Goal: Task Accomplishment & Management: Complete application form

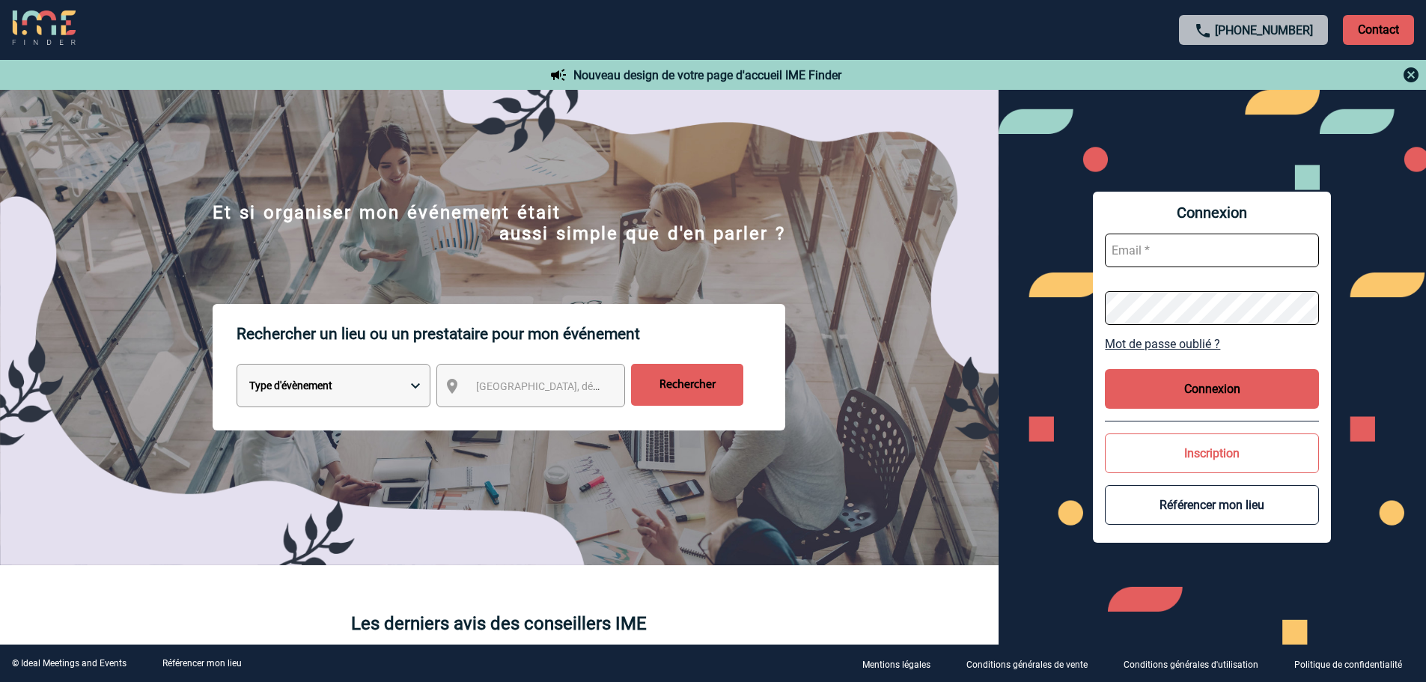
type input "mknopf@ime-groupe.com"
click at [1203, 375] on button "Connexion" at bounding box center [1212, 389] width 214 height 40
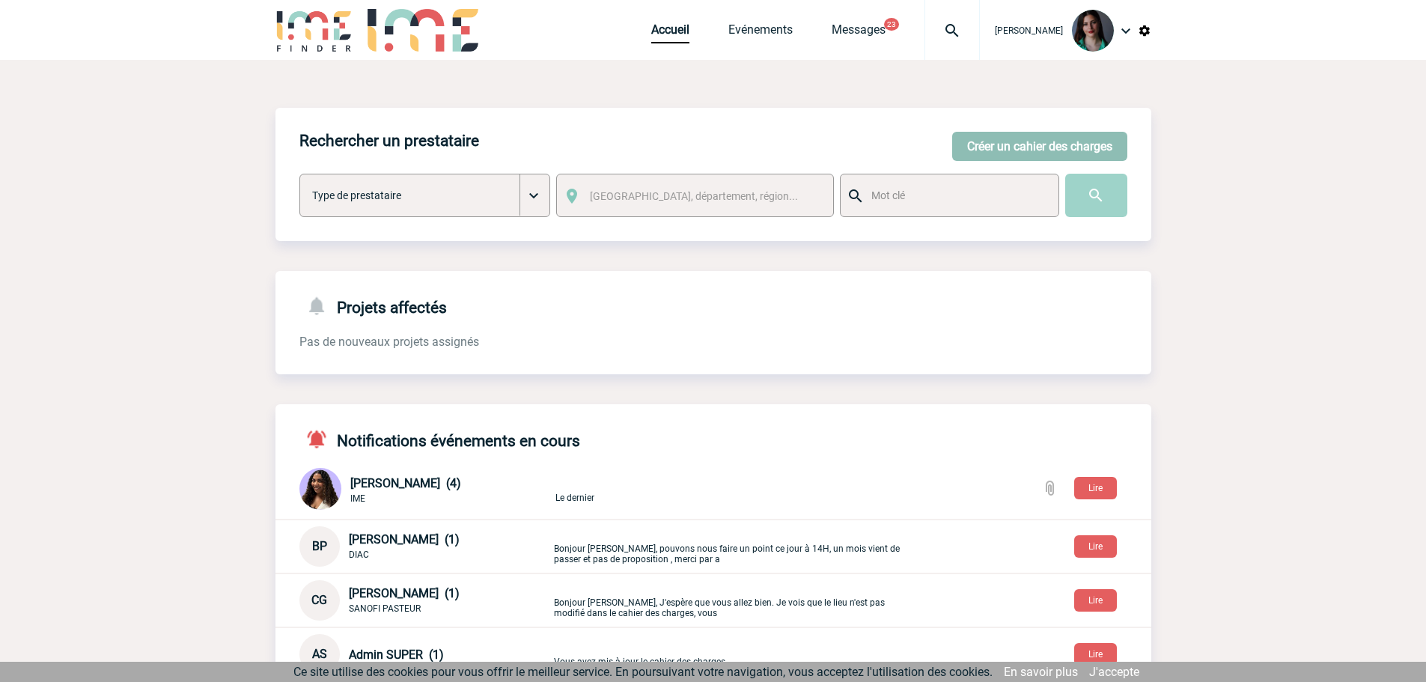
click at [1006, 148] on button "Créer un cahier des charges" at bounding box center [1039, 146] width 175 height 29
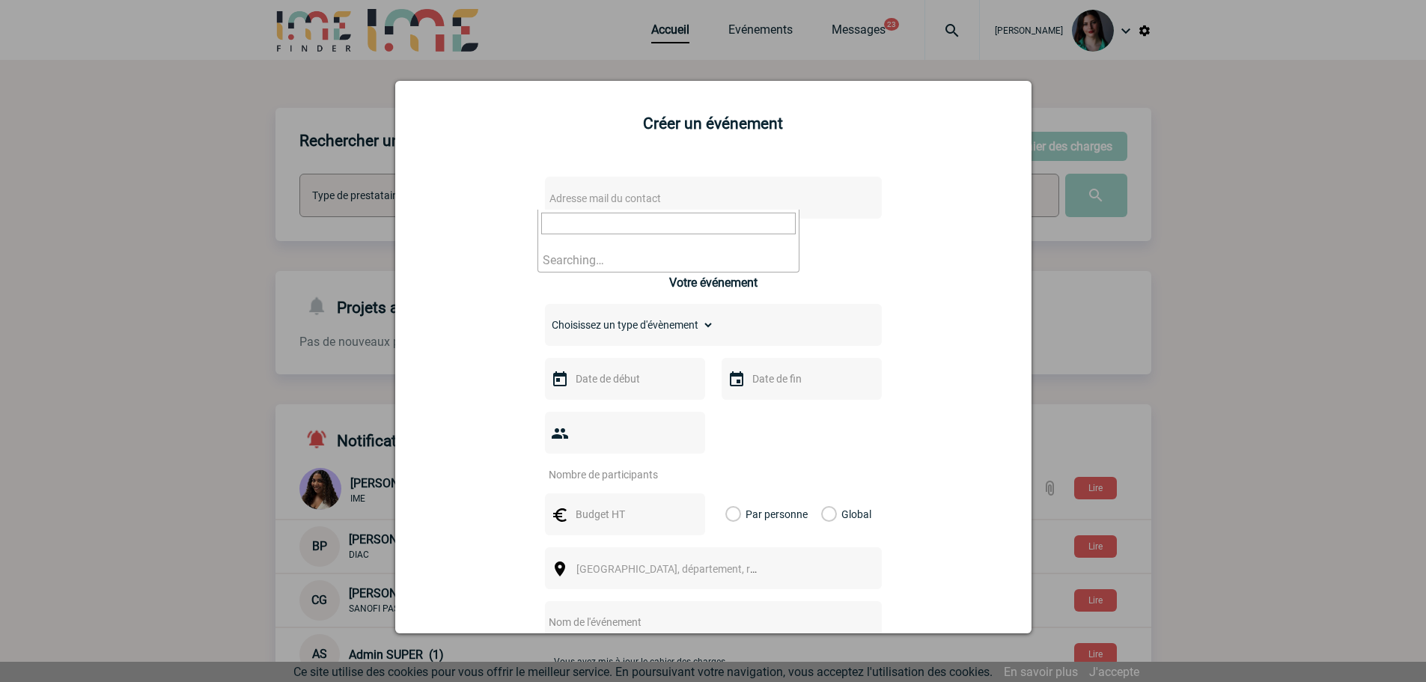
click at [625, 206] on span "Adresse mail du contact" at bounding box center [675, 198] width 262 height 21
click at [645, 218] on input "frederique thai" at bounding box center [668, 224] width 255 height 22
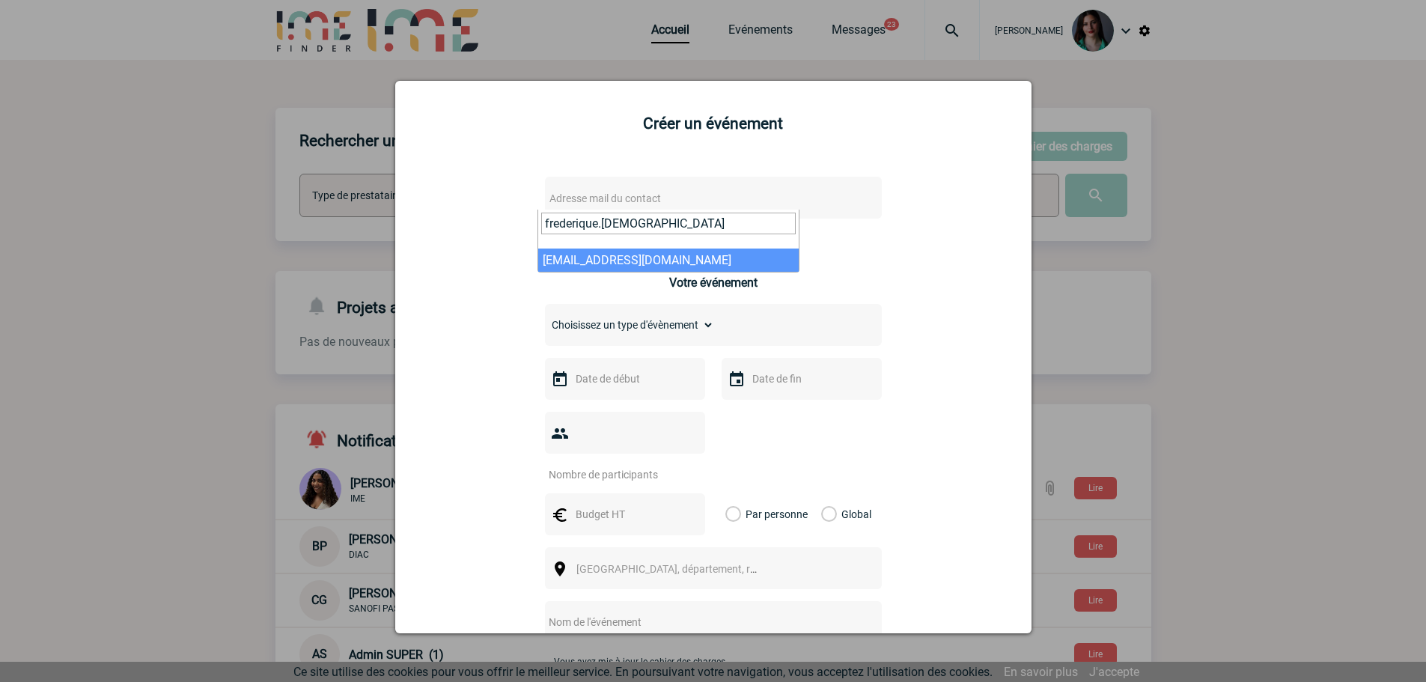
type input "frederique.thai"
select select "122089"
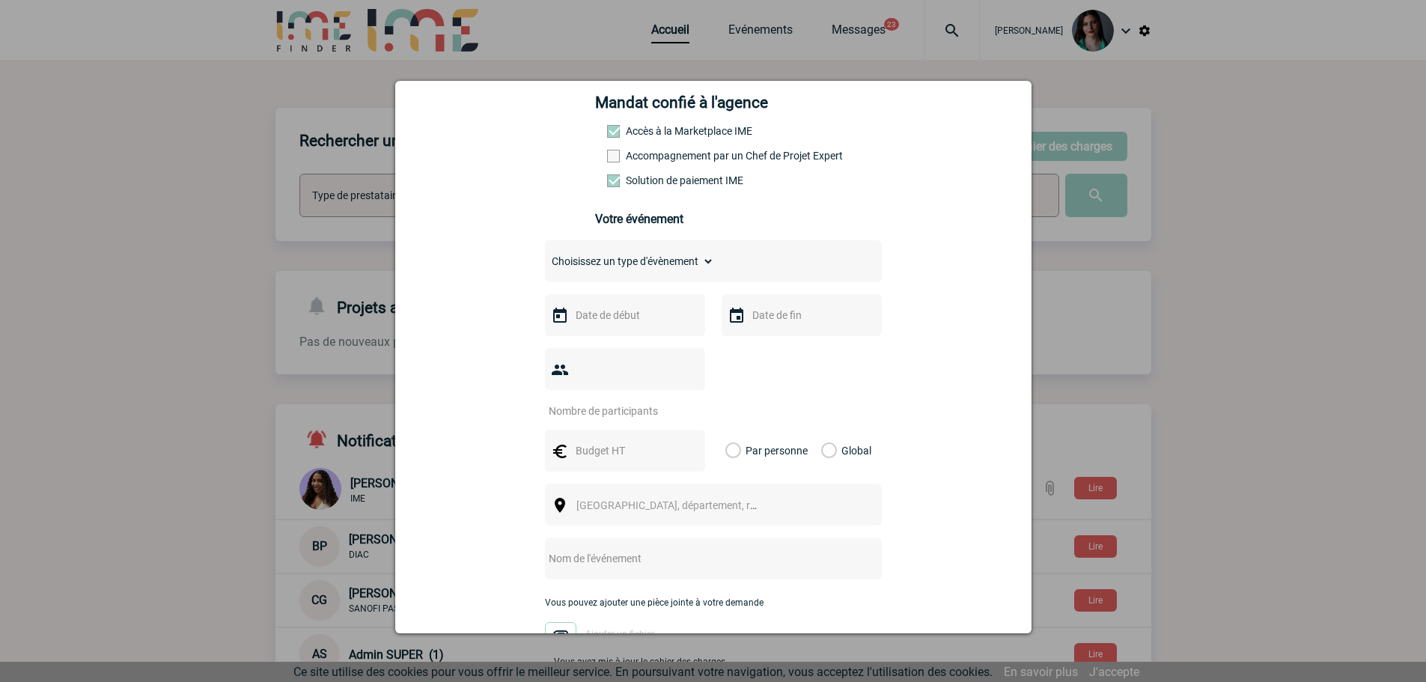
scroll to position [225, 0]
click at [702, 265] on select "Choisissez un type d'évènement Séminaire avec nuitée Séminaire sans nuitée Repa…" at bounding box center [629, 260] width 169 height 21
select select "9"
click at [545, 254] on select "Choisissez un type d'évènement Séminaire avec nuitée Séminaire sans nuitée Repa…" at bounding box center [629, 260] width 169 height 21
click at [589, 324] on input "text" at bounding box center [623, 314] width 103 height 19
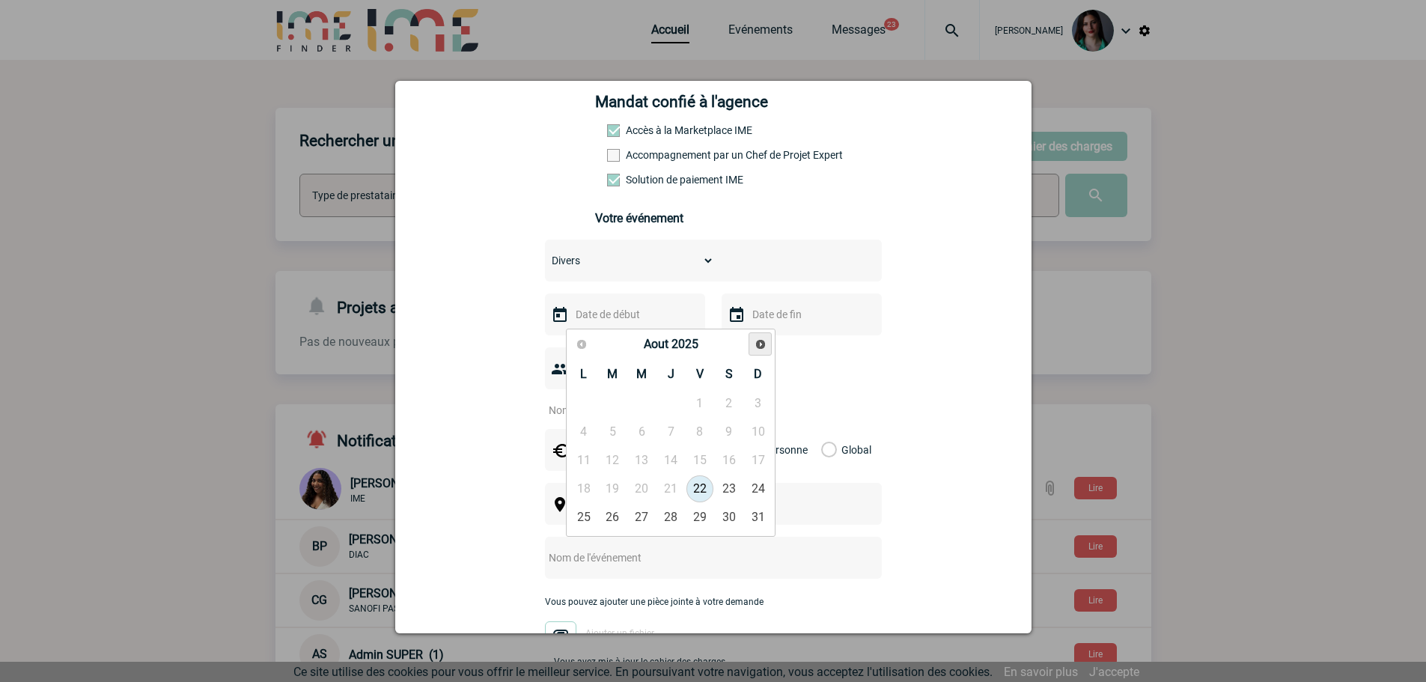
click at [755, 347] on span "Suivant" at bounding box center [761, 344] width 12 height 12
click at [614, 456] on link "14" at bounding box center [613, 460] width 28 height 27
type input "14-10-2025"
click at [779, 320] on input "text" at bounding box center [800, 314] width 103 height 19
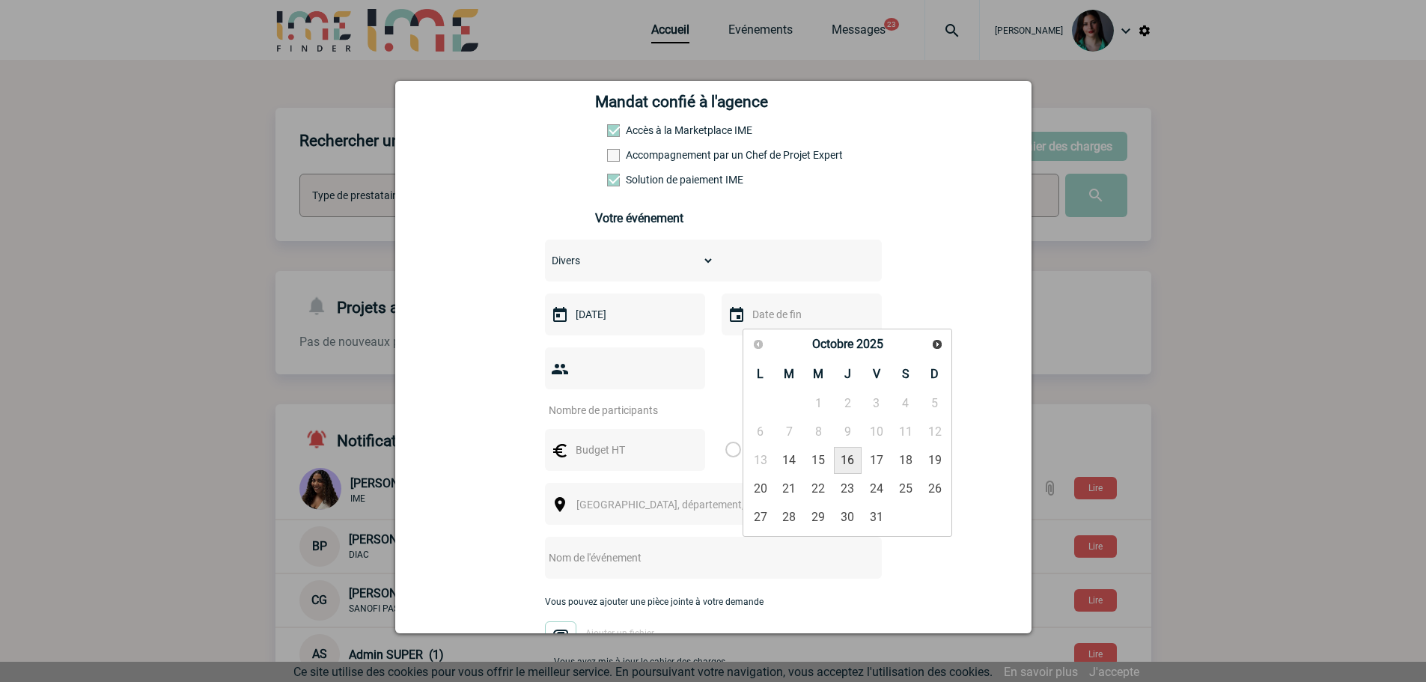
click at [853, 459] on link "16" at bounding box center [848, 460] width 28 height 27
type input "16-10-2025"
click at [651, 401] on input "number" at bounding box center [615, 410] width 141 height 19
type input "16"
click at [763, 483] on div "Ville, département, région..." at bounding box center [713, 504] width 337 height 42
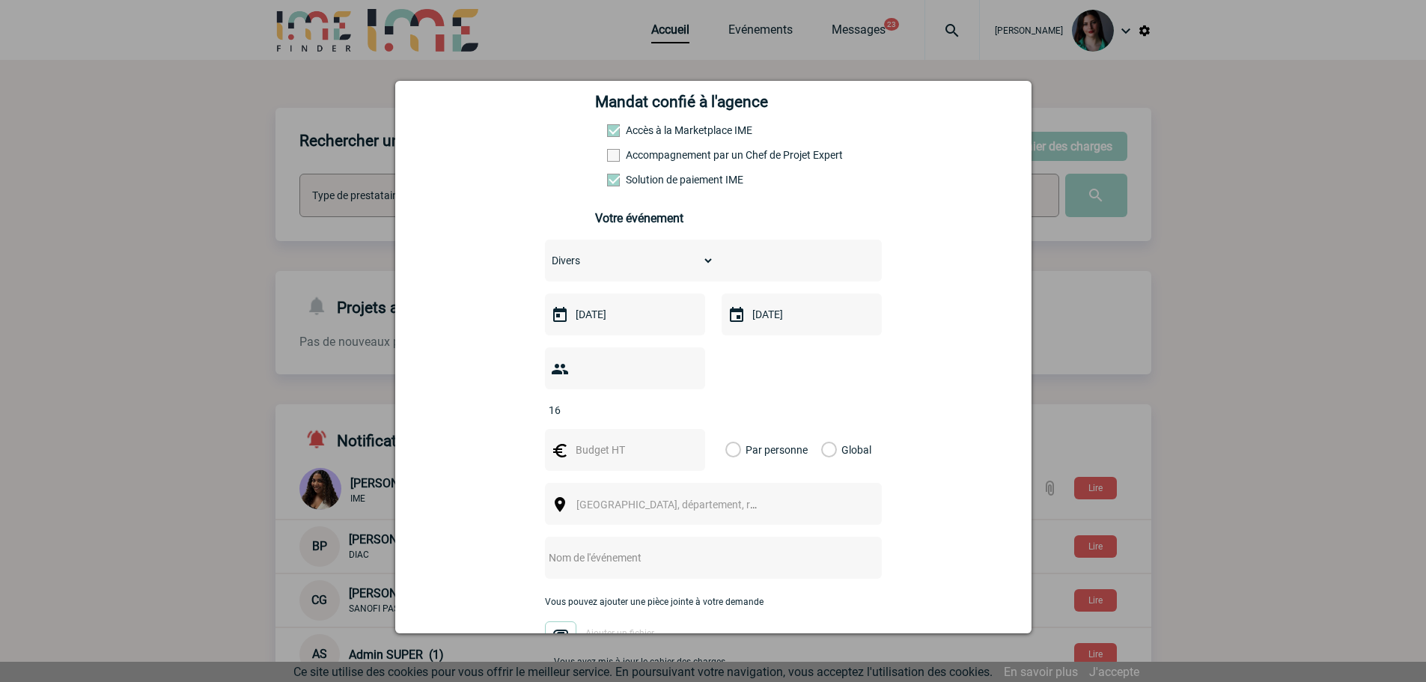
click at [650, 440] on input "text" at bounding box center [623, 449] width 103 height 19
click at [579, 499] on span "Ville, département, région..." at bounding box center [681, 505] width 208 height 12
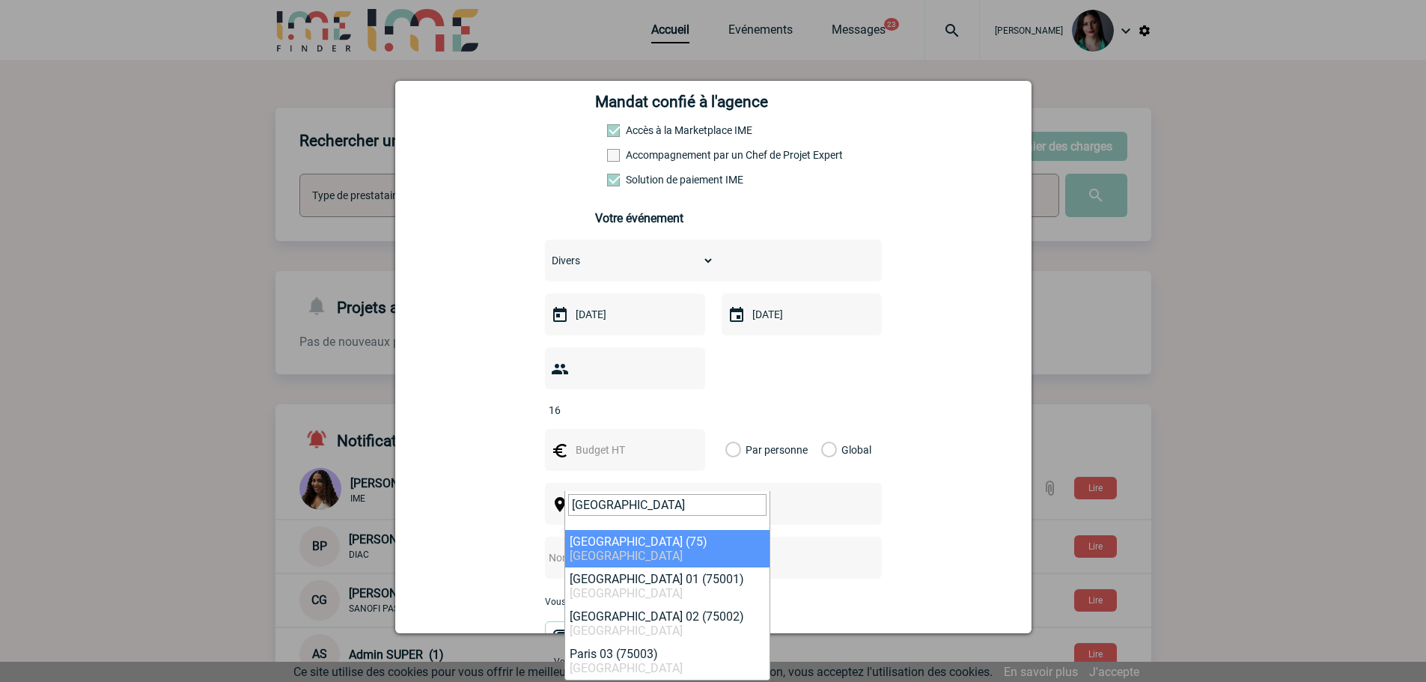
type input "paris"
select select "3"
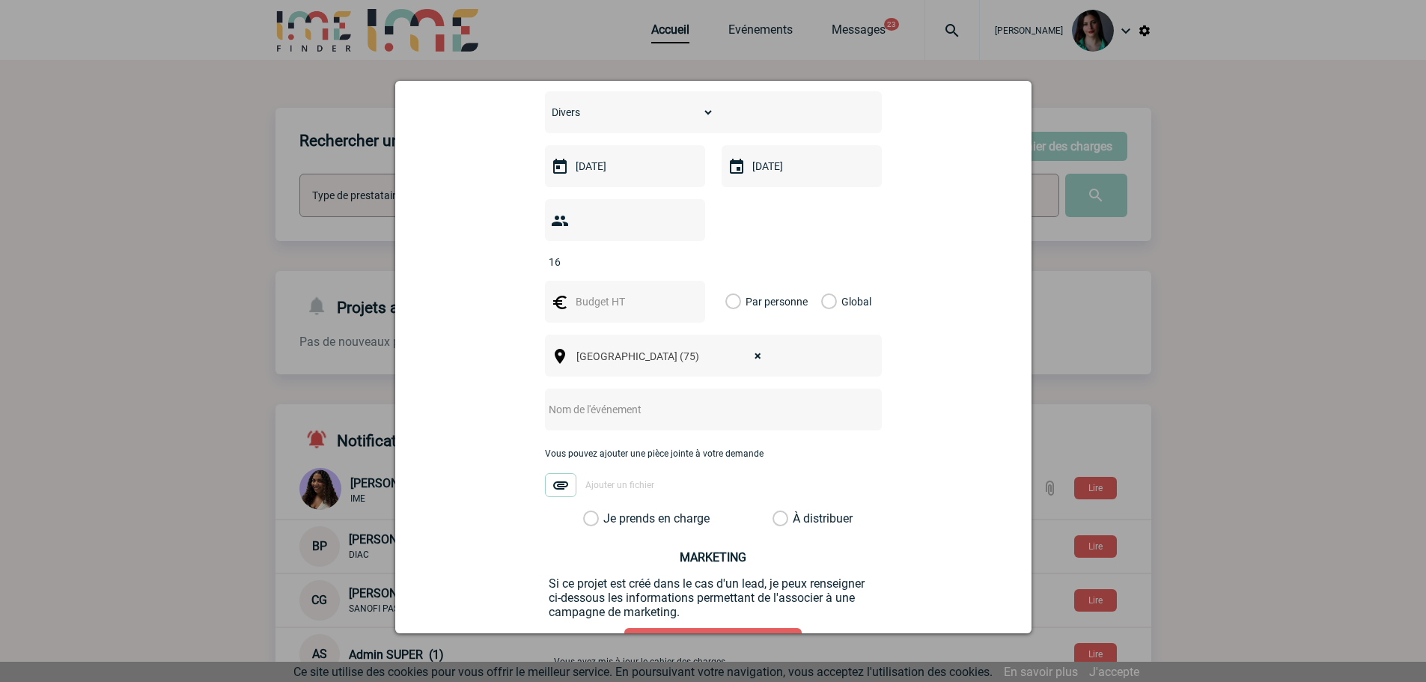
scroll to position [374, 0]
click at [640, 398] on input "text" at bounding box center [693, 407] width 297 height 19
type input "T"
click at [791, 398] on input "TRANSFERT" at bounding box center [693, 407] width 297 height 19
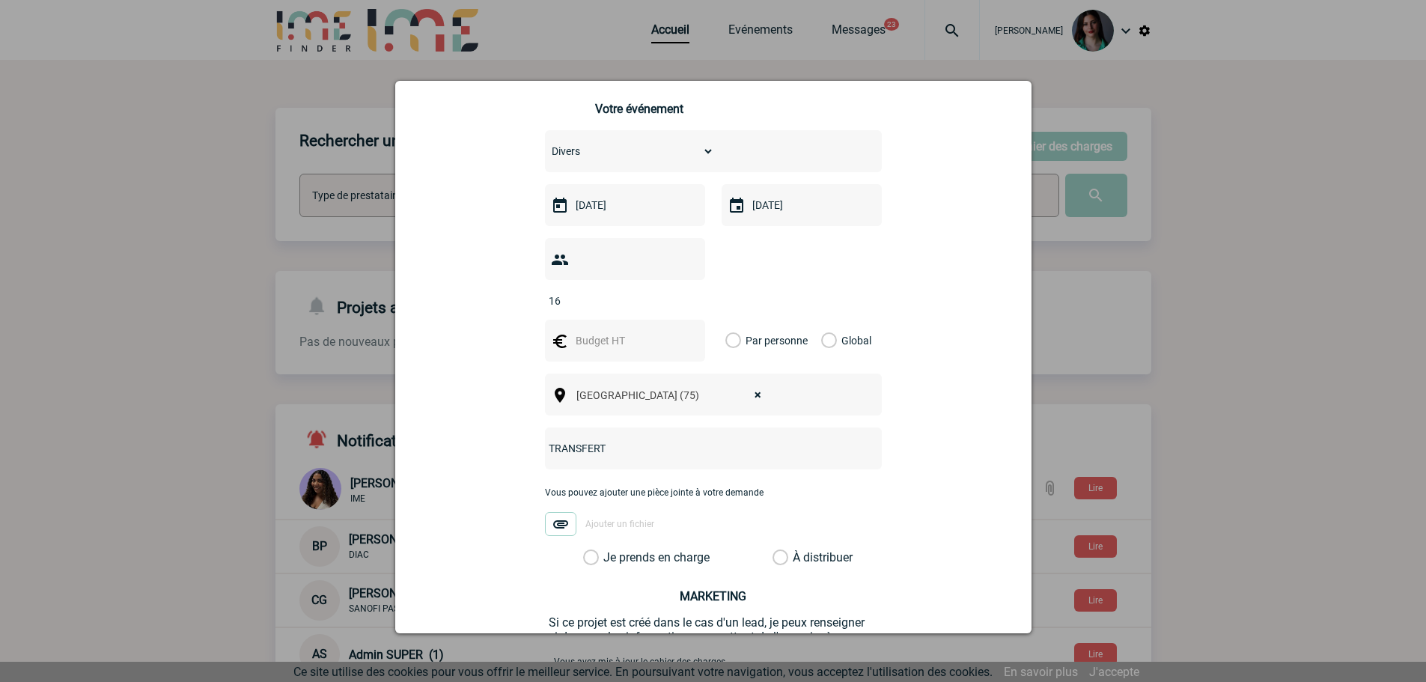
scroll to position [300, 0]
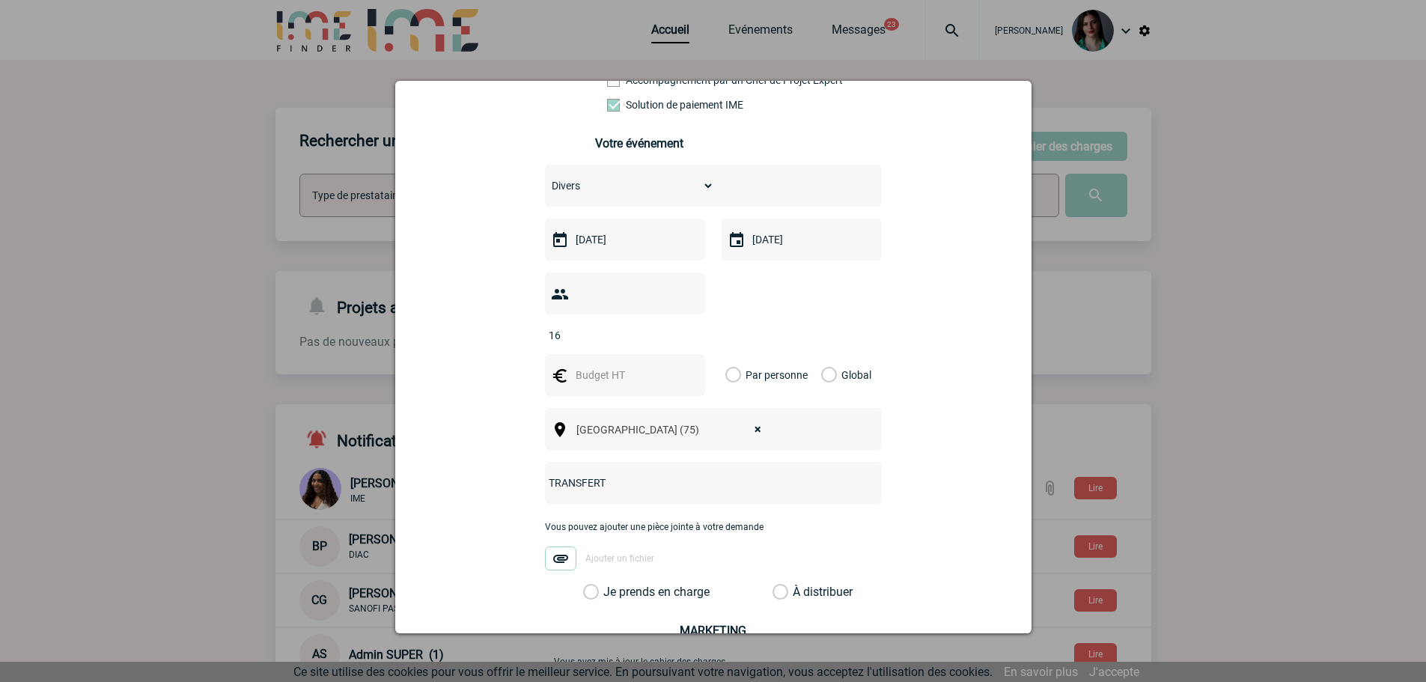
type input "TRANSFERT"
click at [632, 365] on input "text" at bounding box center [623, 374] width 103 height 19
type input "1900"
click at [827, 354] on label "Global" at bounding box center [826, 375] width 10 height 42
click at [0, 0] on input "Global" at bounding box center [0, 0] width 0 height 0
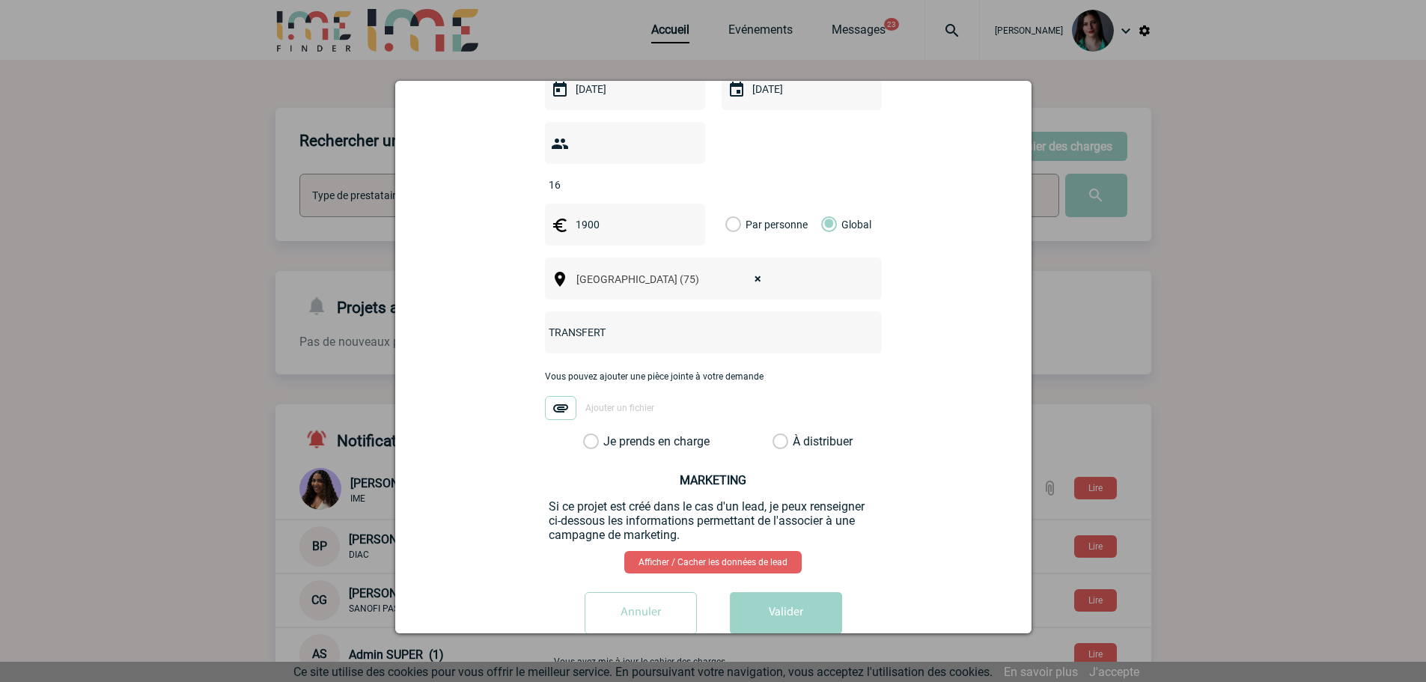
scroll to position [461, 0]
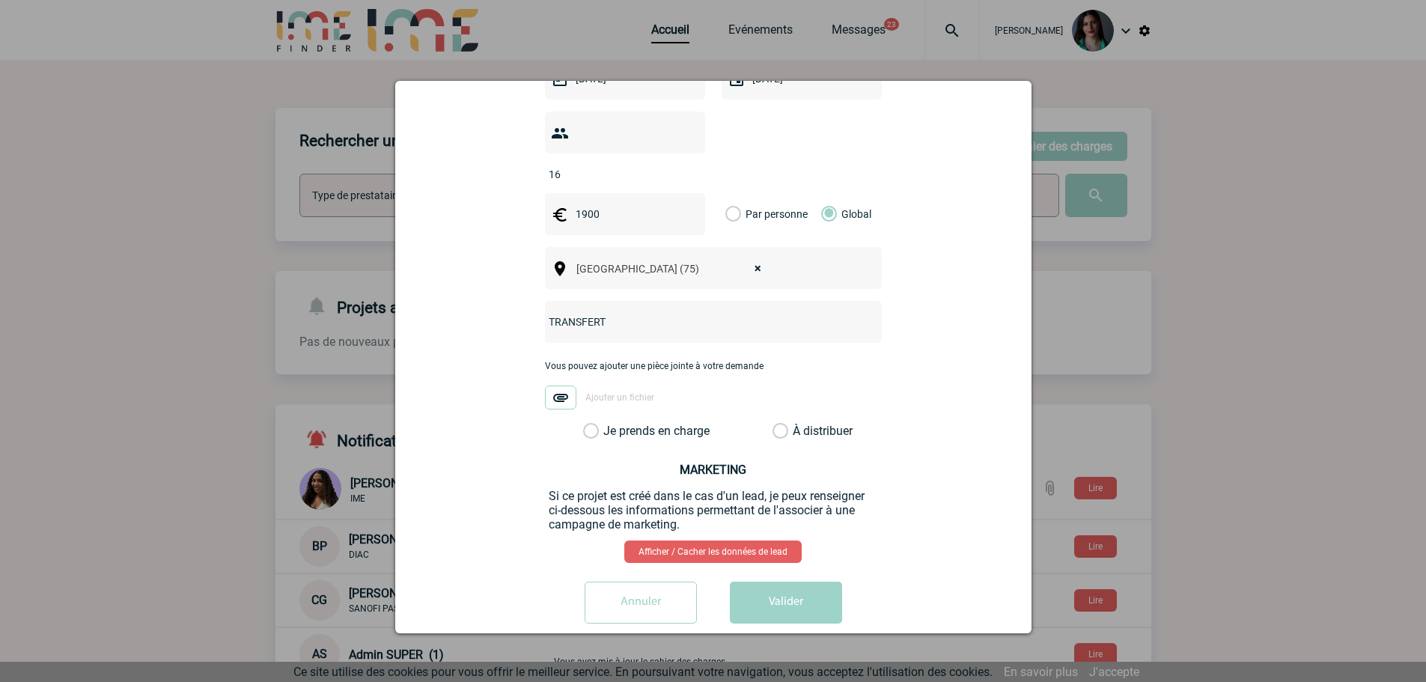
click at [589, 424] on label "Je prends en charge" at bounding box center [595, 431] width 25 height 15
click at [0, 0] on input "Je prends en charge" at bounding box center [0, 0] width 0 height 0
click at [803, 586] on button "Valider" at bounding box center [786, 603] width 112 height 42
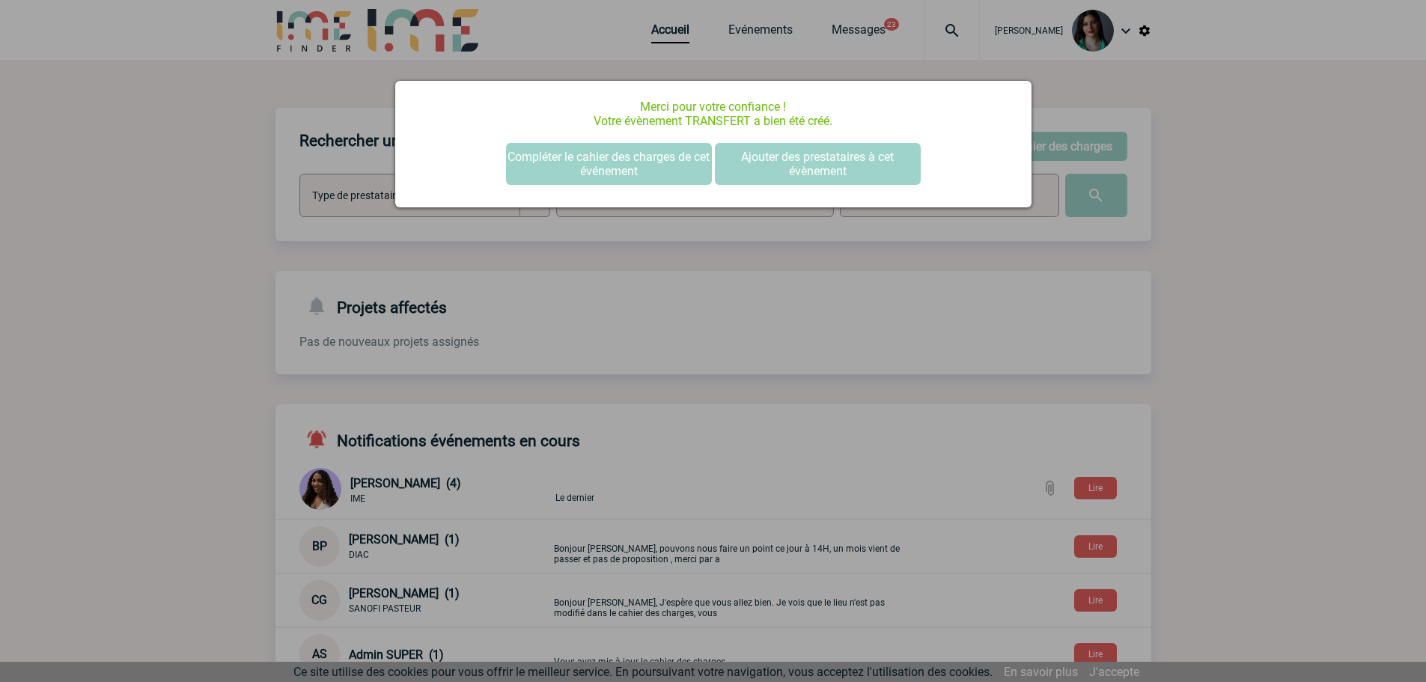
scroll to position [0, 0]
click at [1227, 279] on div at bounding box center [713, 341] width 1426 height 682
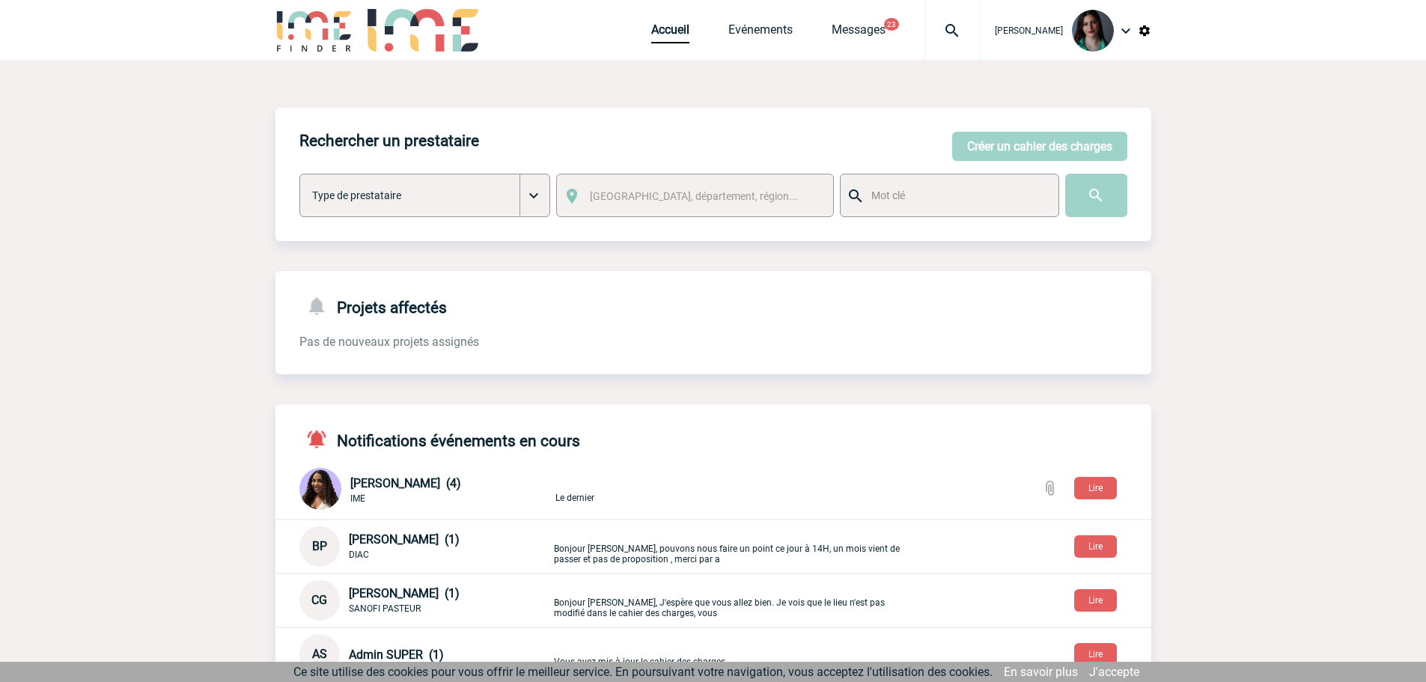
click at [1122, 33] on img at bounding box center [1126, 31] width 18 height 18
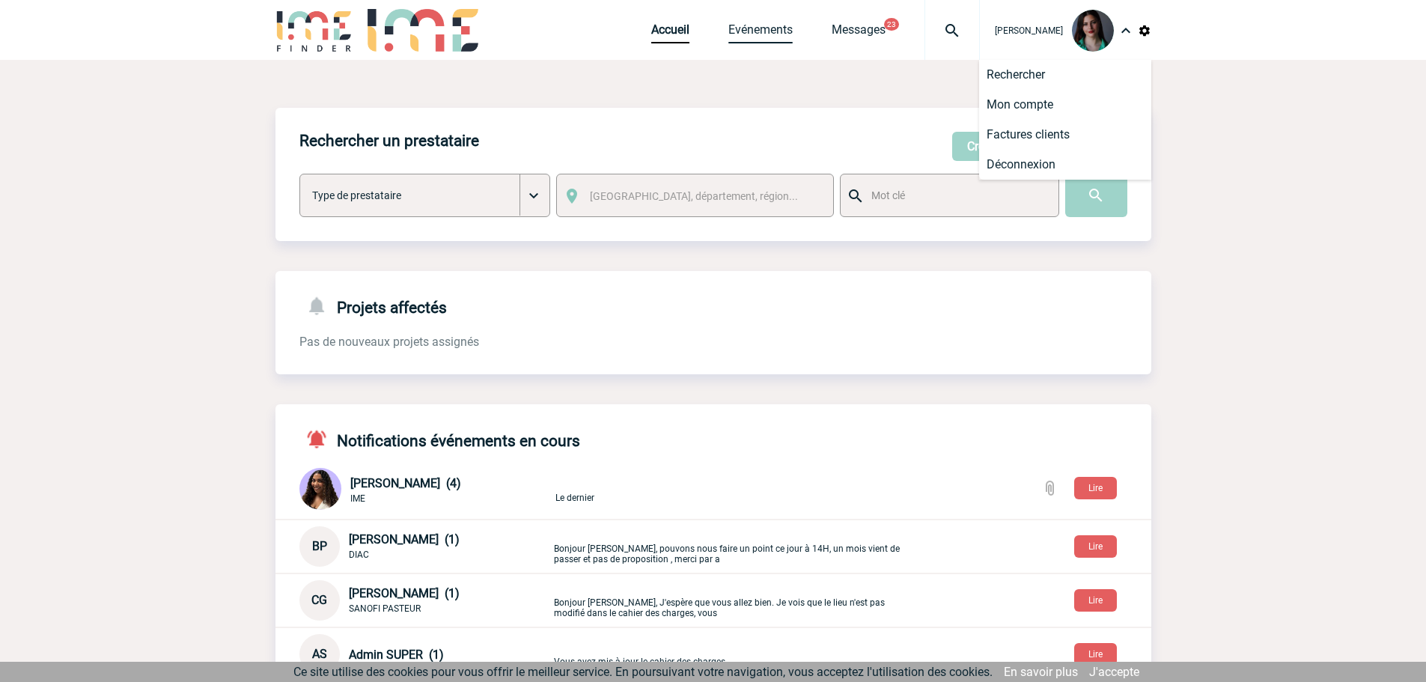
click at [776, 30] on link "Evénements" at bounding box center [761, 32] width 64 height 21
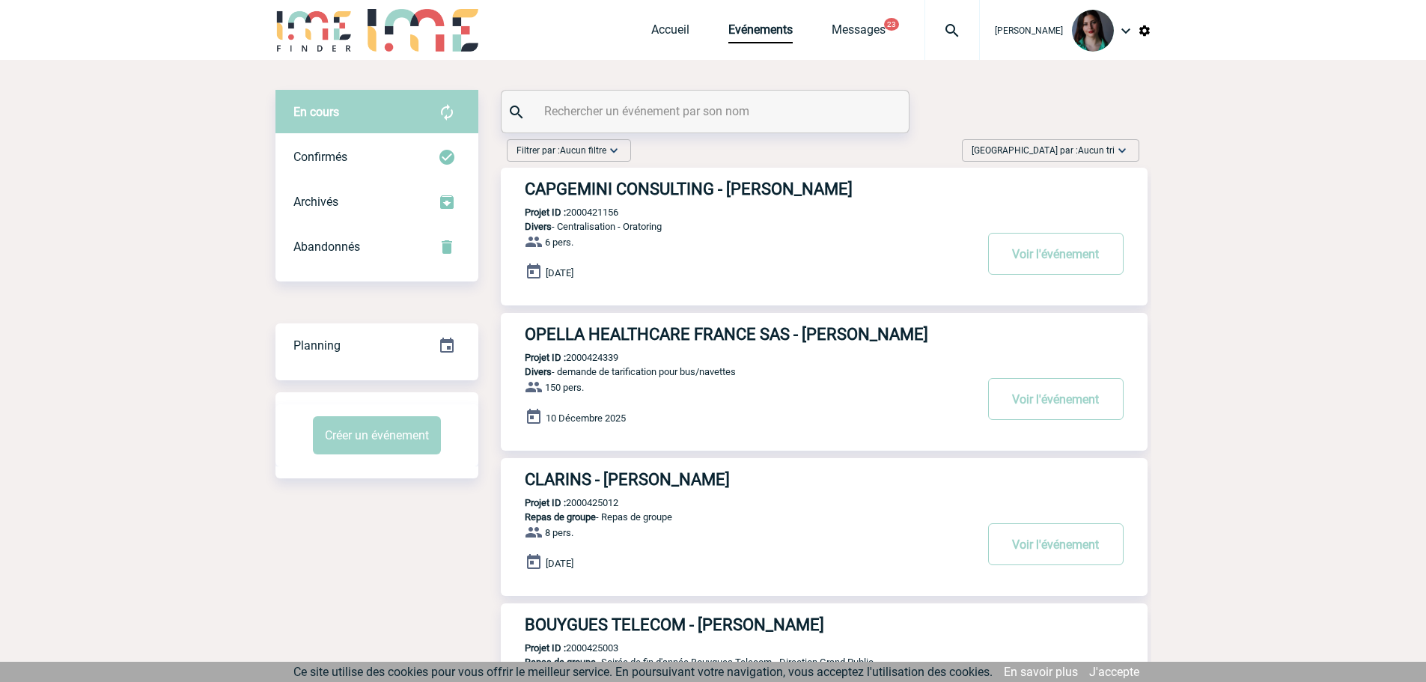
click at [1128, 146] on img at bounding box center [1122, 150] width 15 height 15
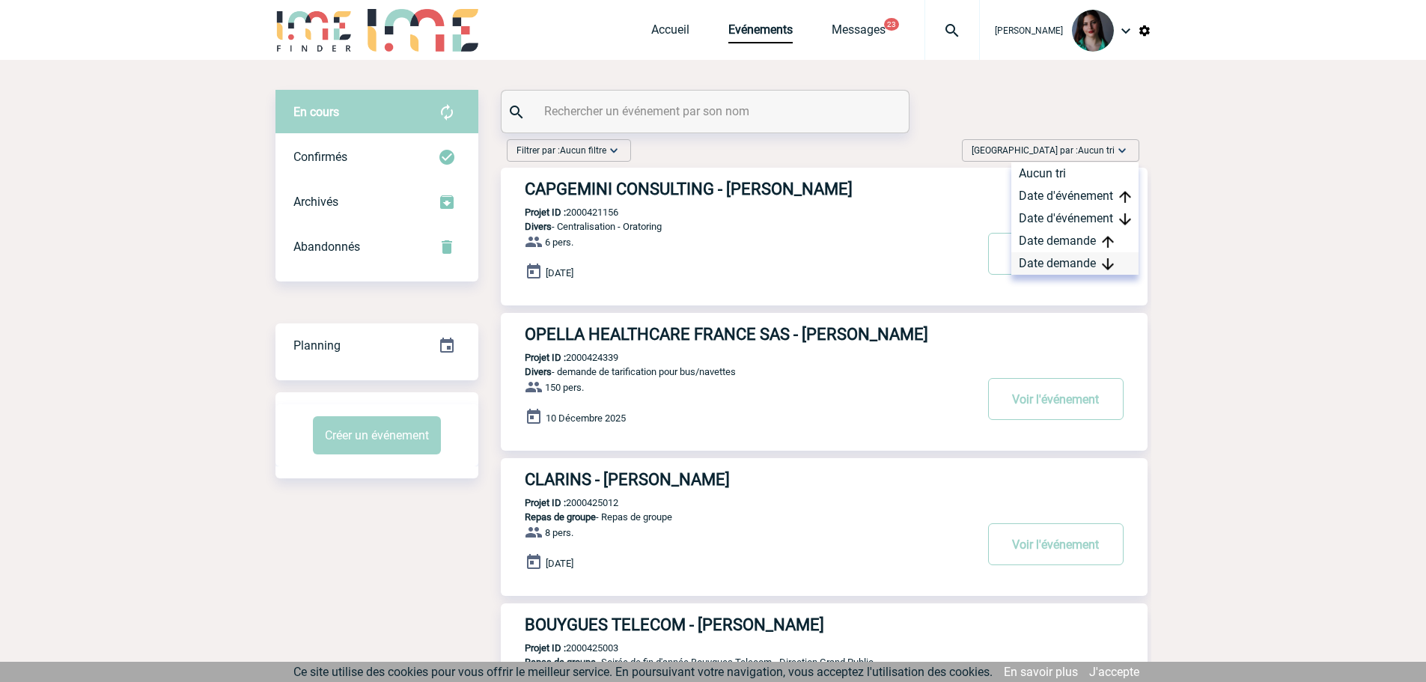
click at [1084, 262] on div "Date demande" at bounding box center [1075, 263] width 127 height 22
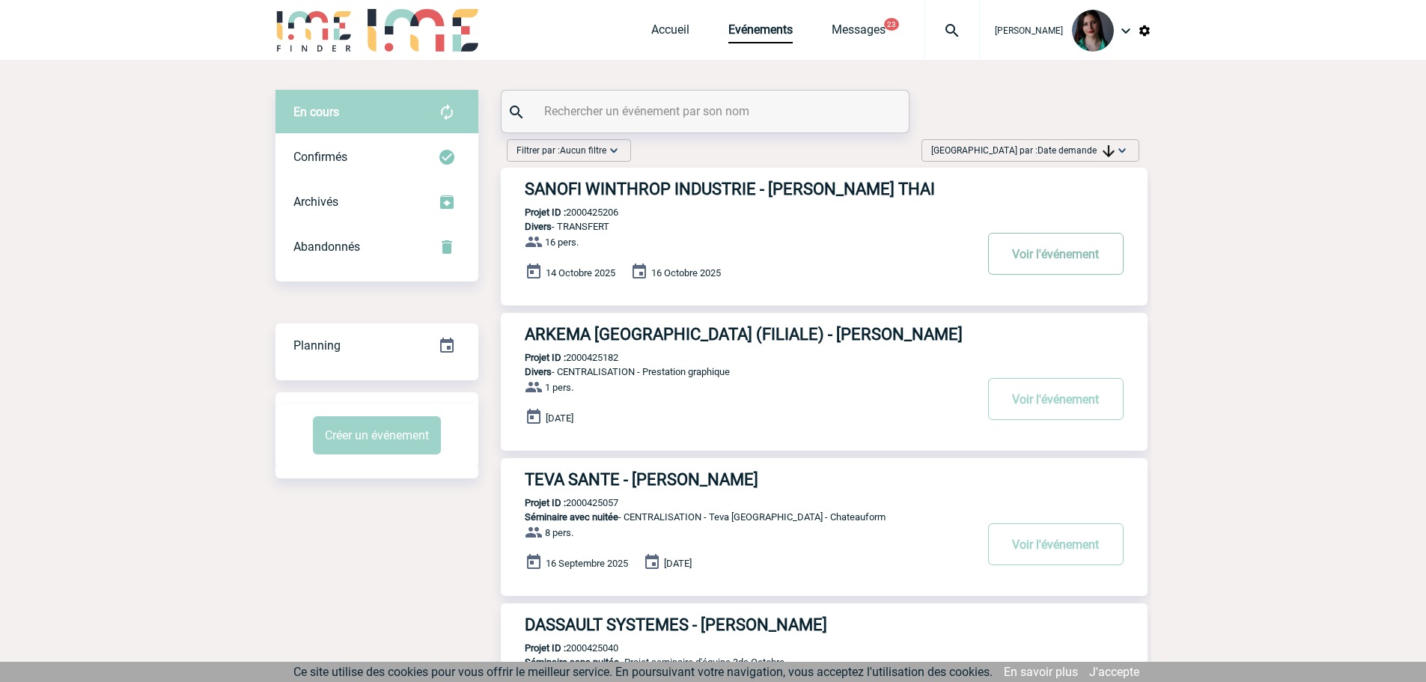
click at [1043, 262] on button "Voir l'événement" at bounding box center [1056, 254] width 136 height 42
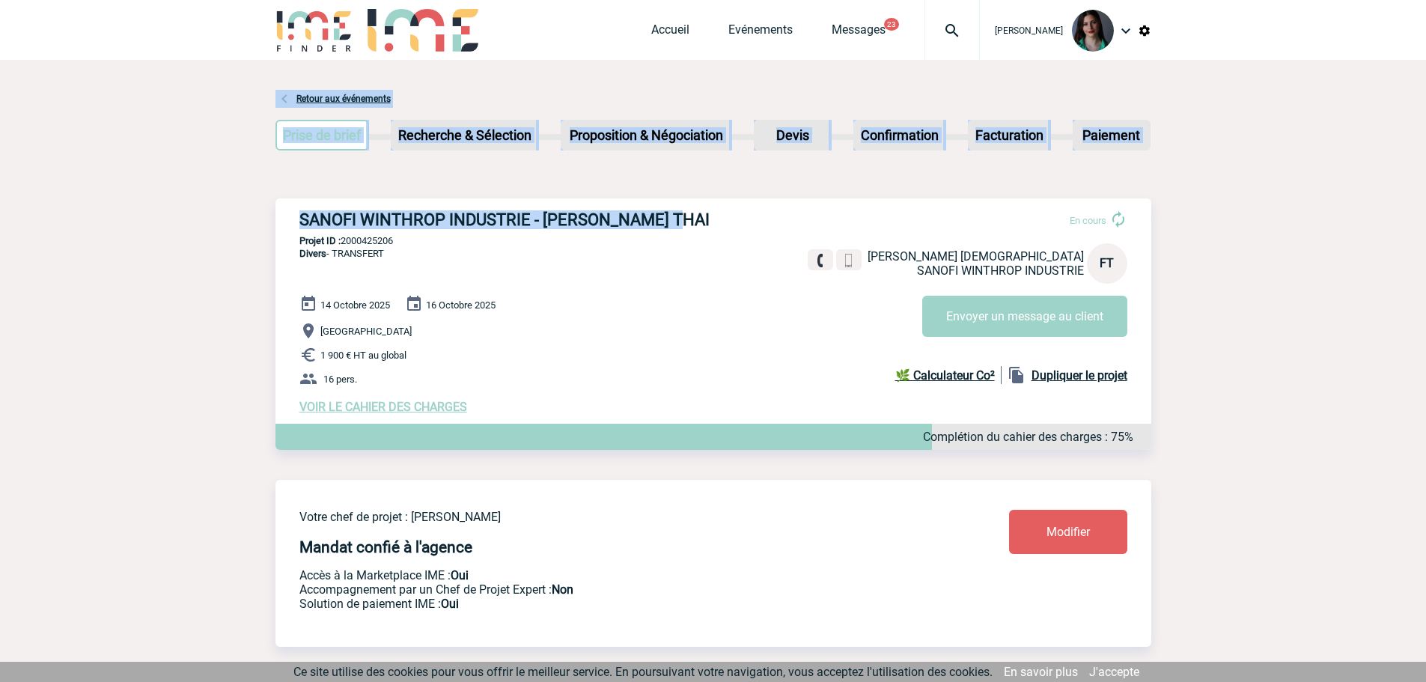
drag, startPoint x: 665, startPoint y: 219, endPoint x: 514, endPoint y: 287, distance: 165.6
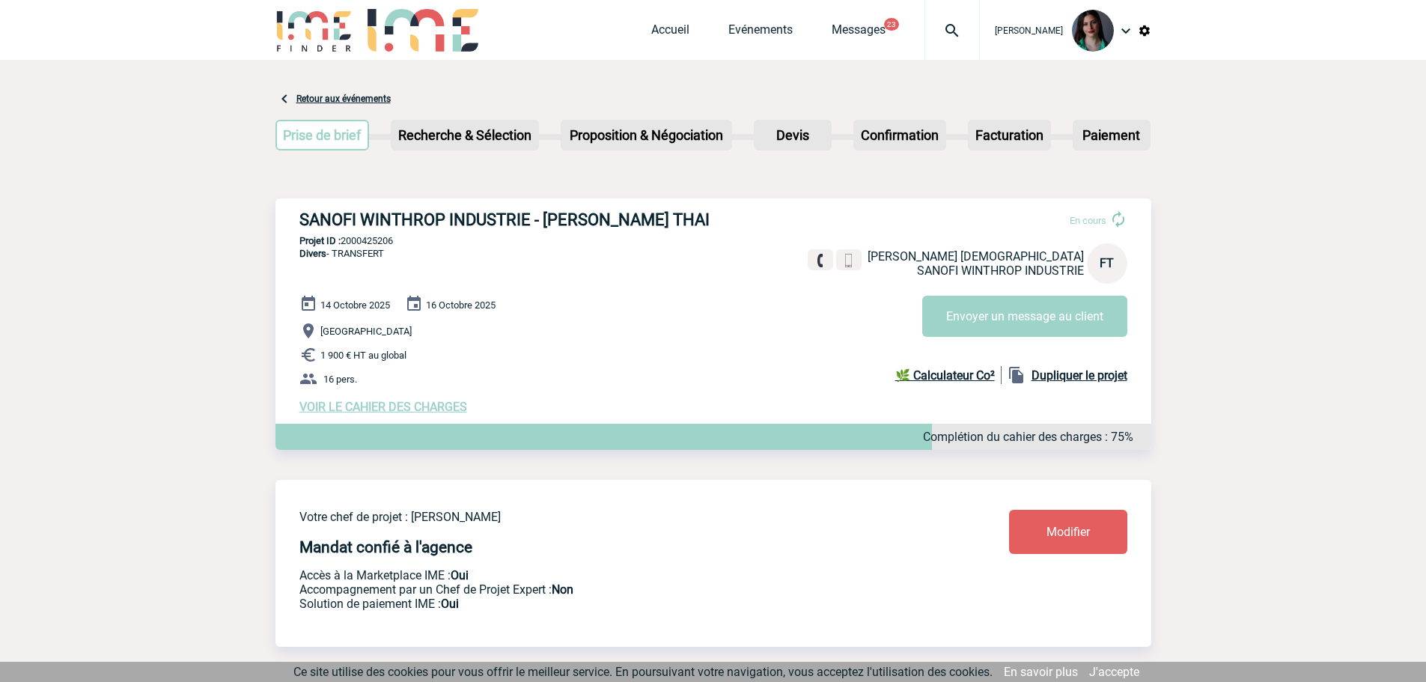
drag, startPoint x: 544, startPoint y: 280, endPoint x: 579, endPoint y: 270, distance: 36.5
click at [545, 279] on div "SANOFI WINTHROP INDUSTRIE - [PERSON_NAME] THAI En cours [PERSON_NAME] THAI SANO…" at bounding box center [714, 312] width 876 height 228
drag, startPoint x: 561, startPoint y: 219, endPoint x: 297, endPoint y: 220, distance: 263.6
click at [297, 220] on div "SANOFI WINTHROP INDUSTRIE - [PERSON_NAME] THAI En cours [PERSON_NAME] THAI SANO…" at bounding box center [714, 312] width 876 height 228
copy h3 "SANOFI WINTHROP INDUSTRIE - [PERSON_NAME] THAI"
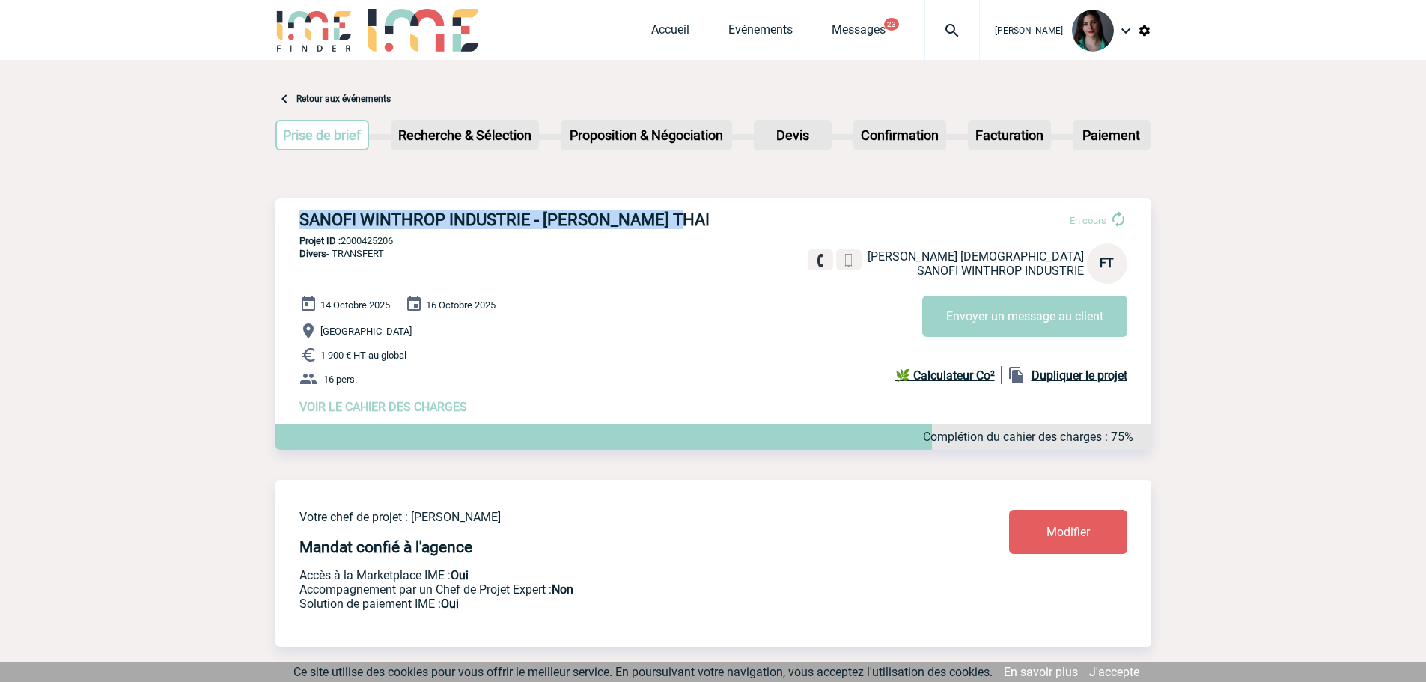
drag, startPoint x: 405, startPoint y: 239, endPoint x: 345, endPoint y: 240, distance: 59.9
click at [345, 240] on p "Projet ID : 2000425206" at bounding box center [714, 240] width 876 height 11
copy p "2000425206"
click at [762, 30] on link "Evénements" at bounding box center [761, 32] width 64 height 21
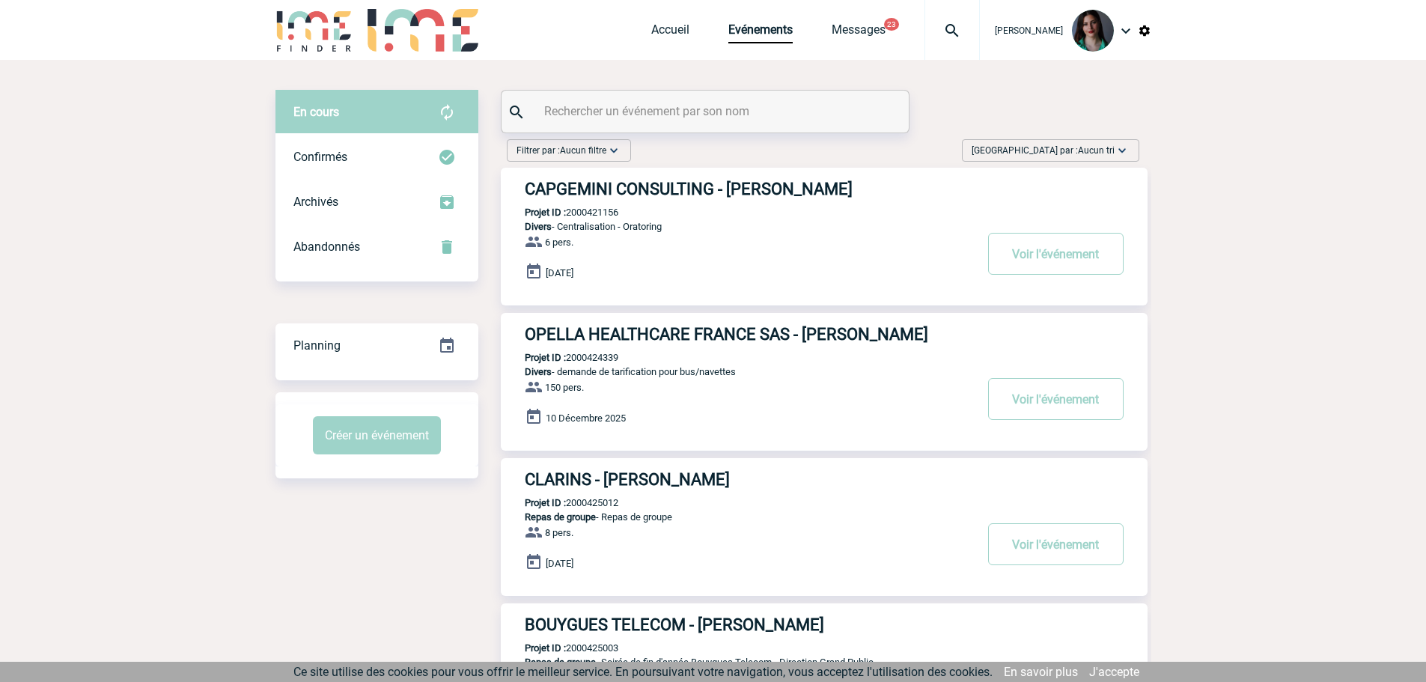
click at [694, 115] on input "text" at bounding box center [707, 111] width 333 height 22
paste input "2000423984"
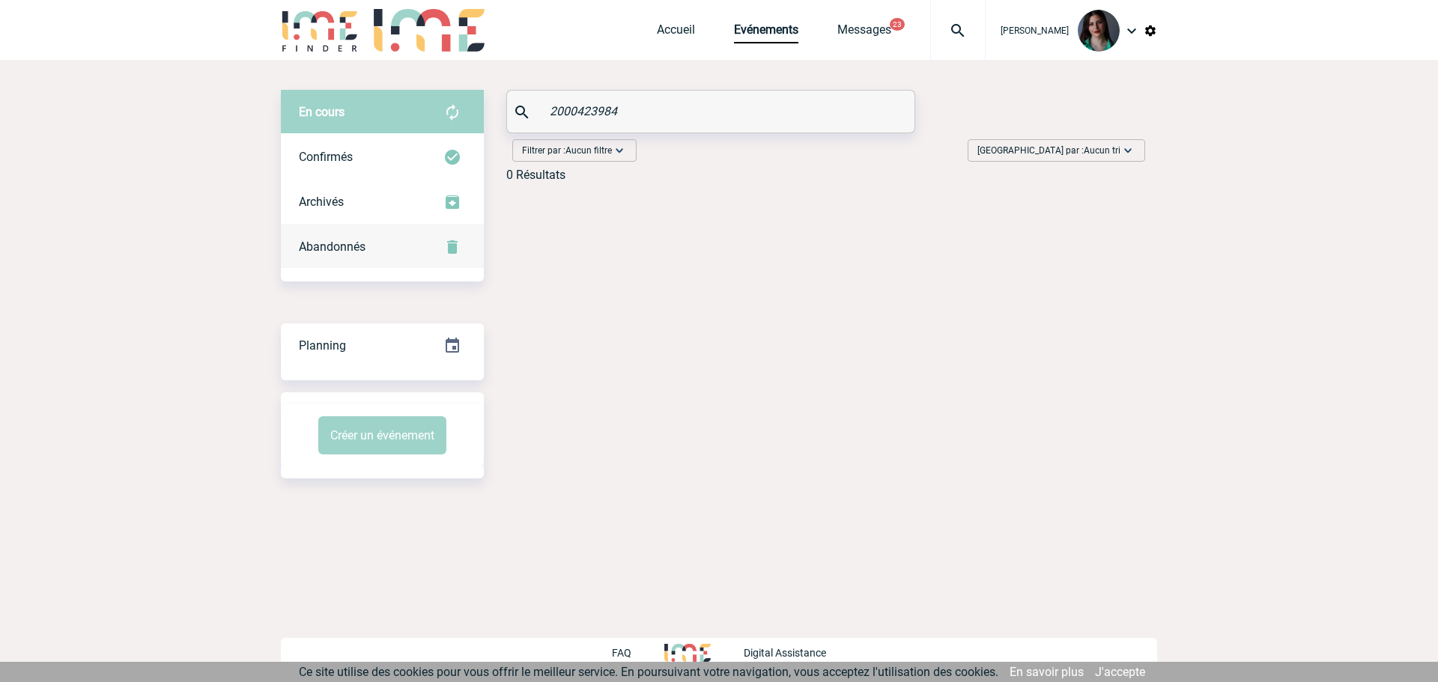
type input "2000423984"
click at [416, 251] on div "Abandonnés" at bounding box center [382, 247] width 203 height 45
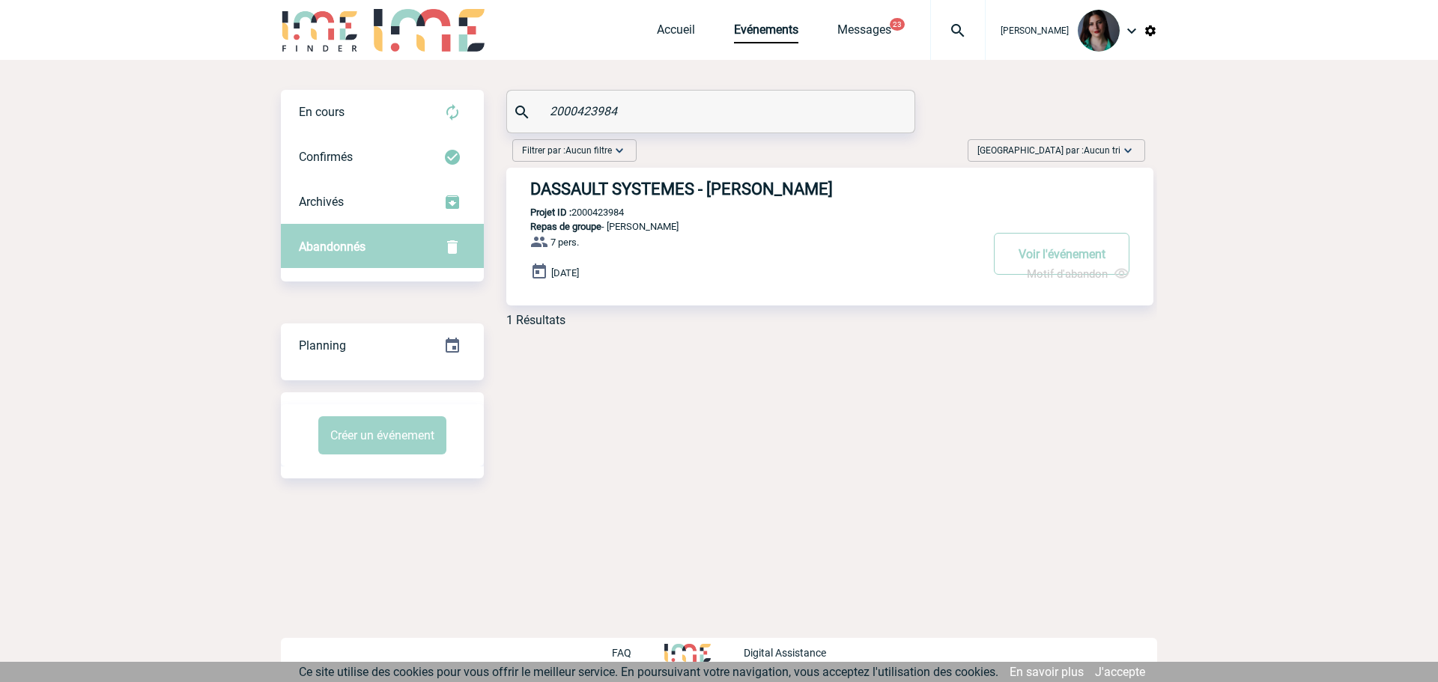
click at [648, 109] on input "2000423984" at bounding box center [712, 111] width 333 height 22
drag, startPoint x: 648, startPoint y: 109, endPoint x: 525, endPoint y: 111, distance: 123.6
click at [526, 112] on div "2000423984" at bounding box center [710, 112] width 407 height 42
paste input "2000423984"
type input "2000423984"
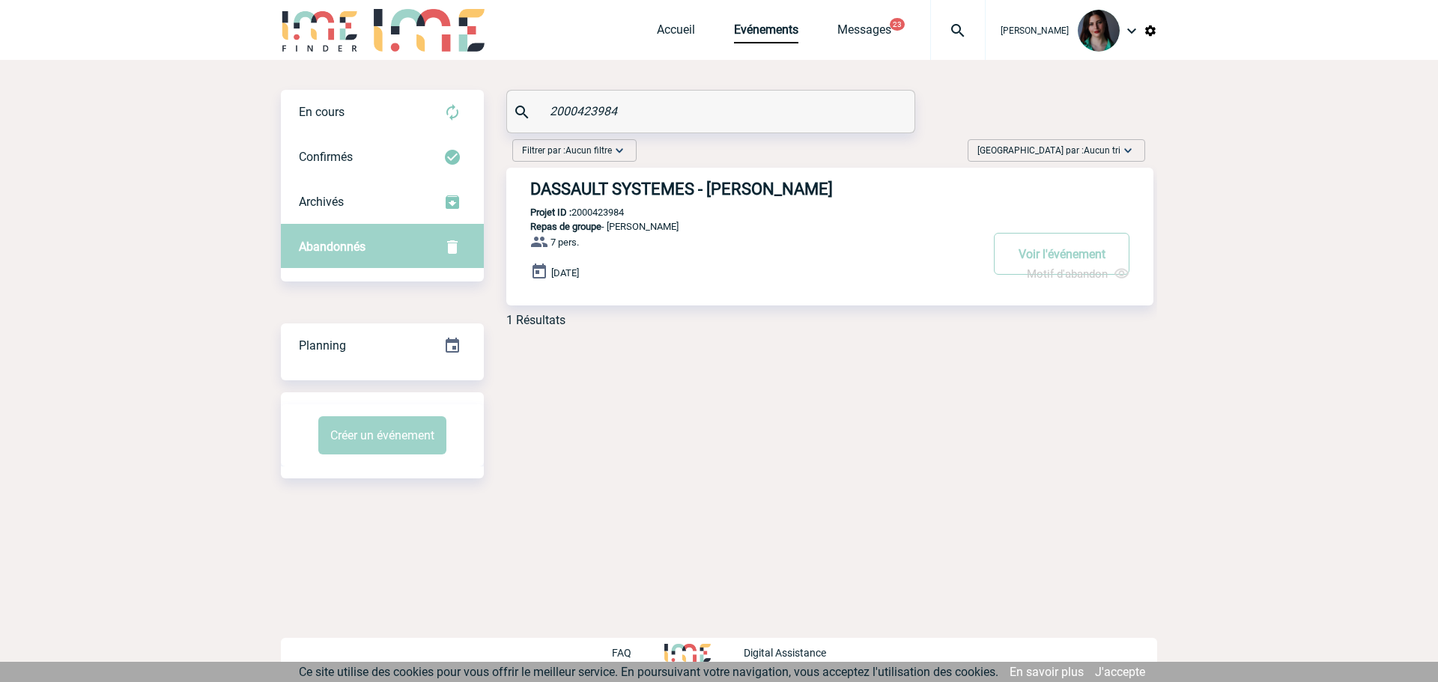
drag, startPoint x: 648, startPoint y: 111, endPoint x: 552, endPoint y: 107, distance: 96.7
click at [543, 109] on div "2000423984" at bounding box center [710, 112] width 407 height 42
paste input "2000424334"
type input "2000424334"
drag, startPoint x: 646, startPoint y: 111, endPoint x: 529, endPoint y: 112, distance: 116.8
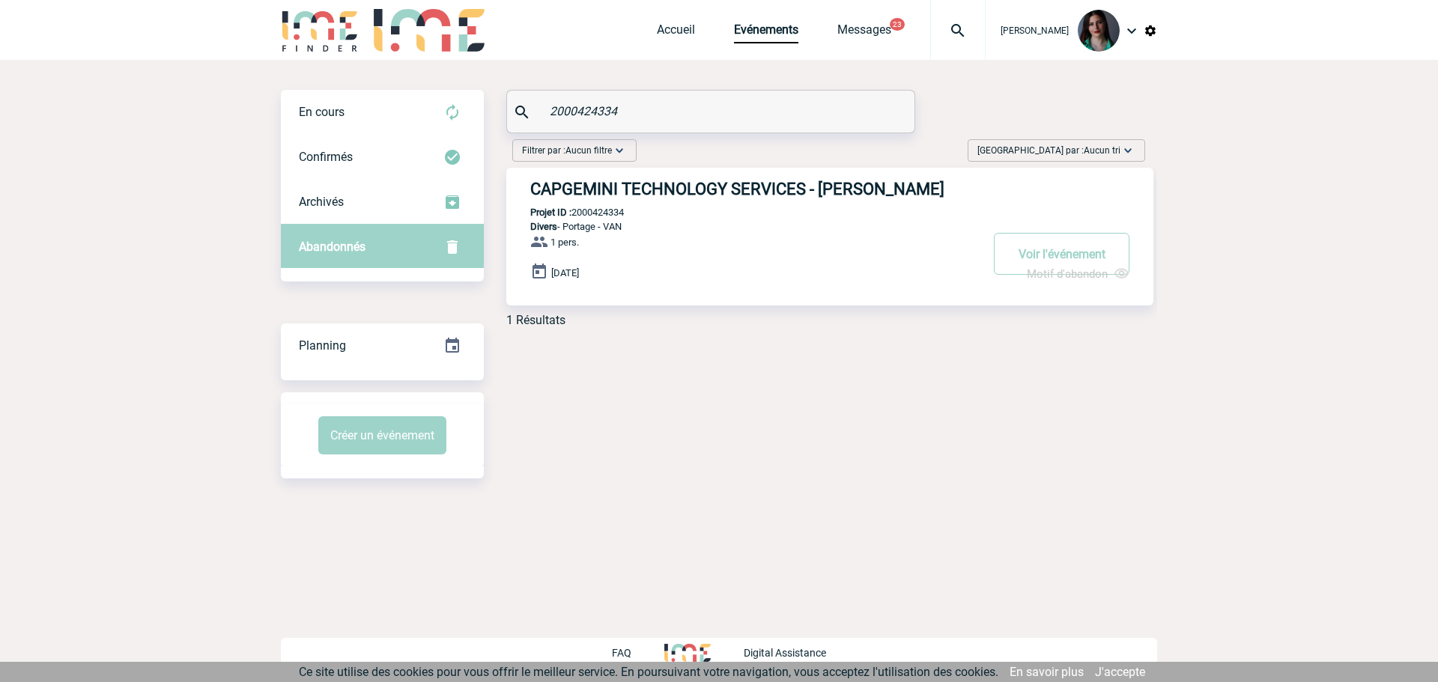
click at [529, 112] on div "2000424334" at bounding box center [710, 112] width 407 height 42
paste input "2000423919"
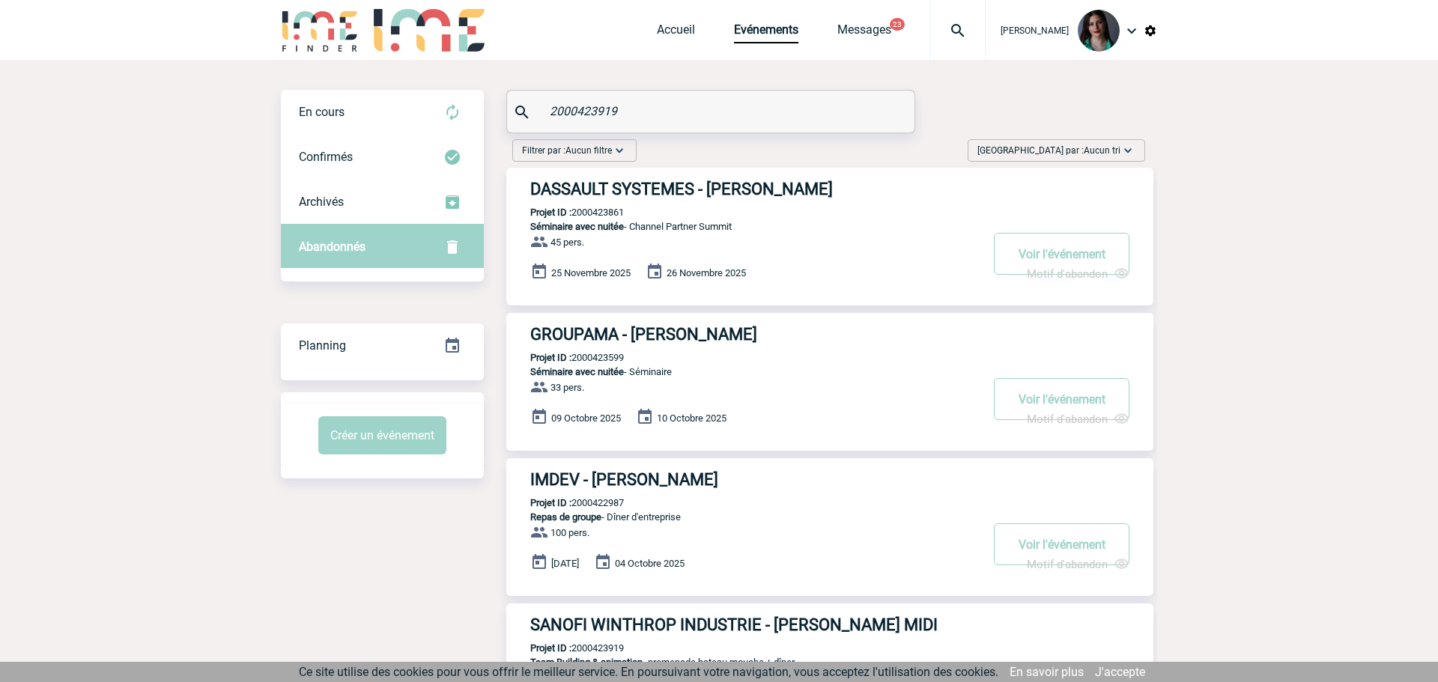
type input "2000423919"
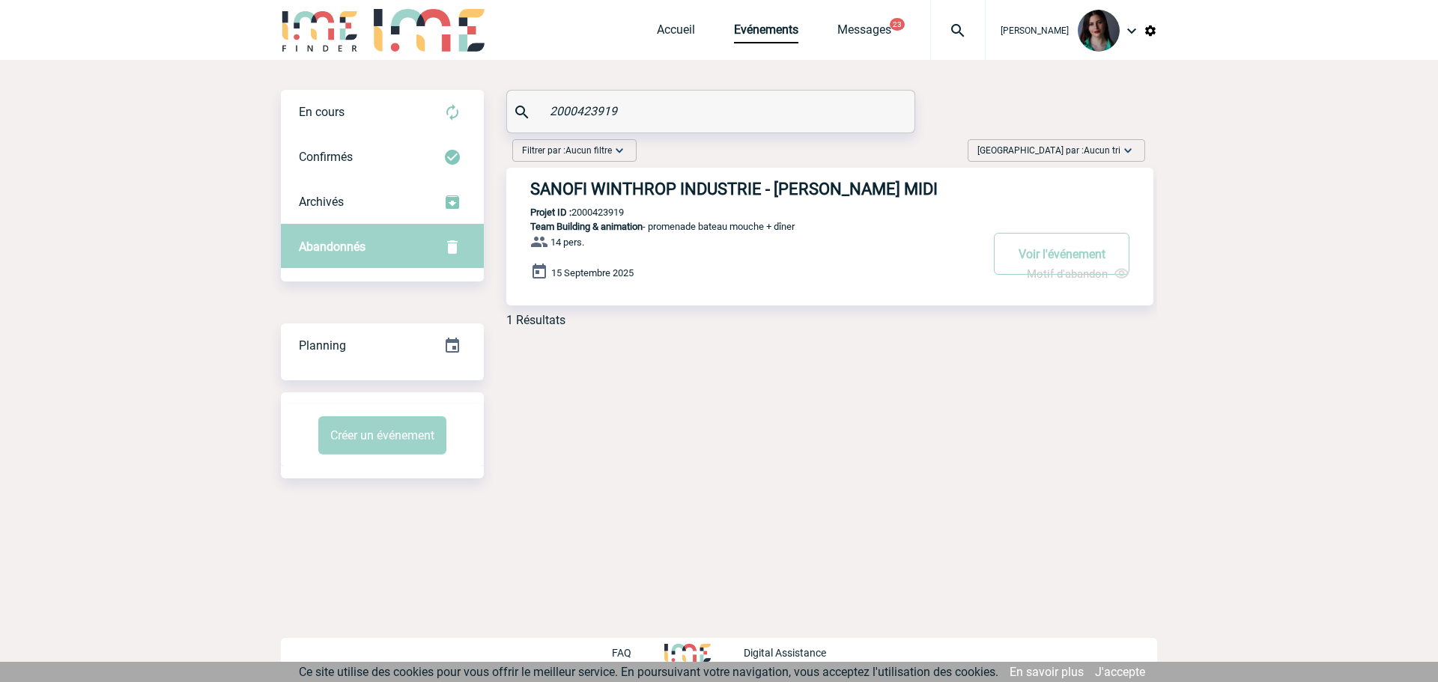
drag, startPoint x: 638, startPoint y: 112, endPoint x: 485, endPoint y: 121, distance: 153.0
click at [526, 124] on div "2000423919" at bounding box center [710, 112] width 407 height 42
paste input "2000423993"
type input "2000423993"
drag, startPoint x: 645, startPoint y: 102, endPoint x: 550, endPoint y: 59, distance: 104.2
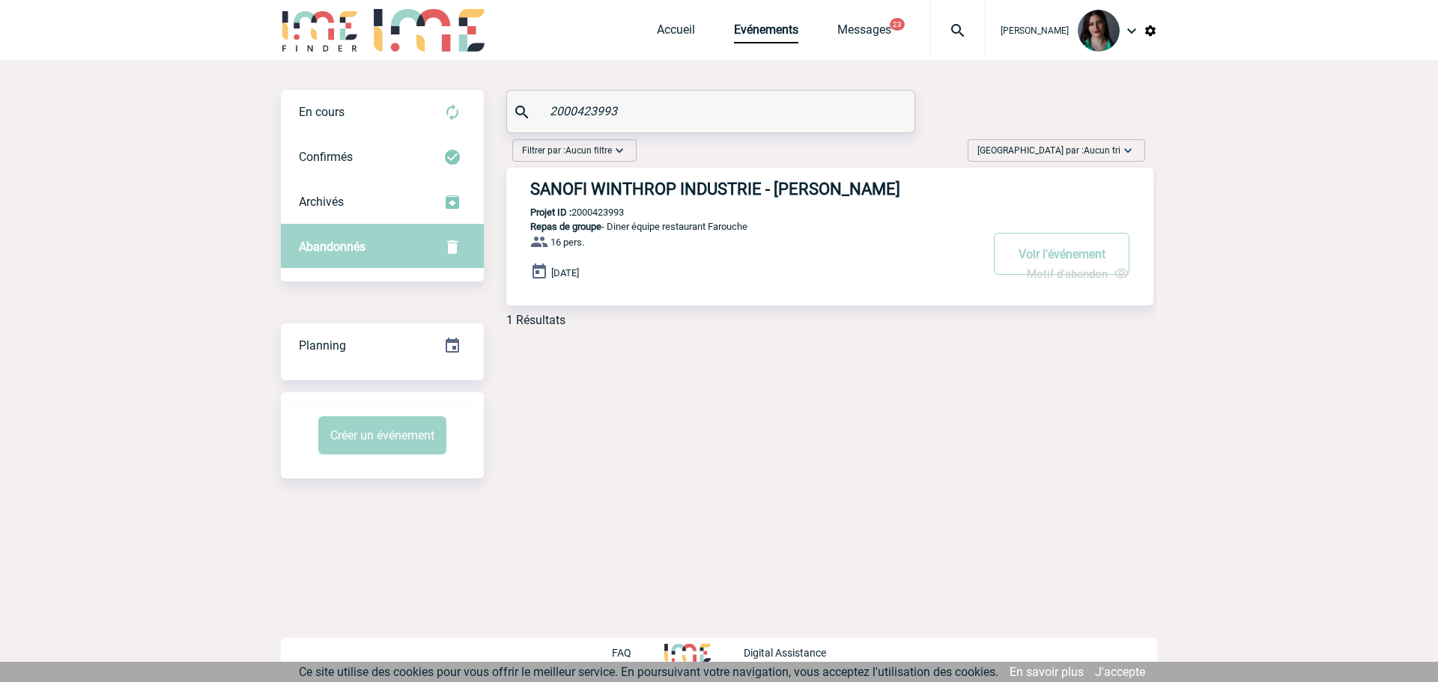
click at [526, 94] on div "2000423993" at bounding box center [710, 112] width 407 height 42
paste input "2000424279"
type input "2000424279"
